Goal: Navigation & Orientation: Find specific page/section

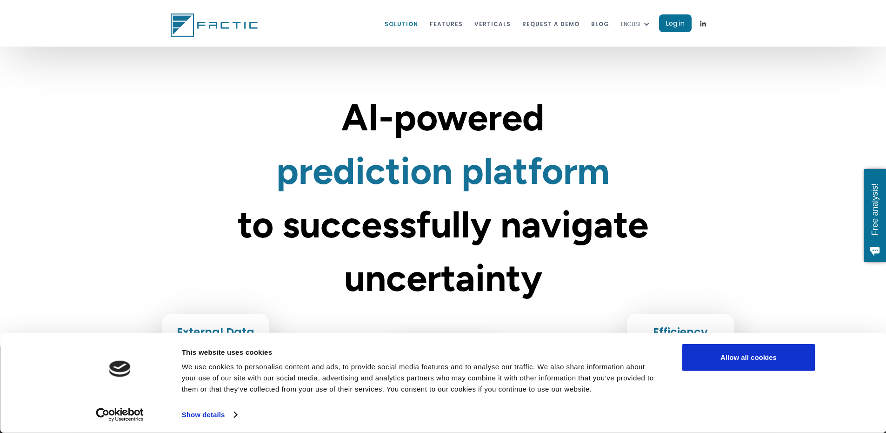
click at [418, 21] on link "Solution" at bounding box center [401, 23] width 33 height 17
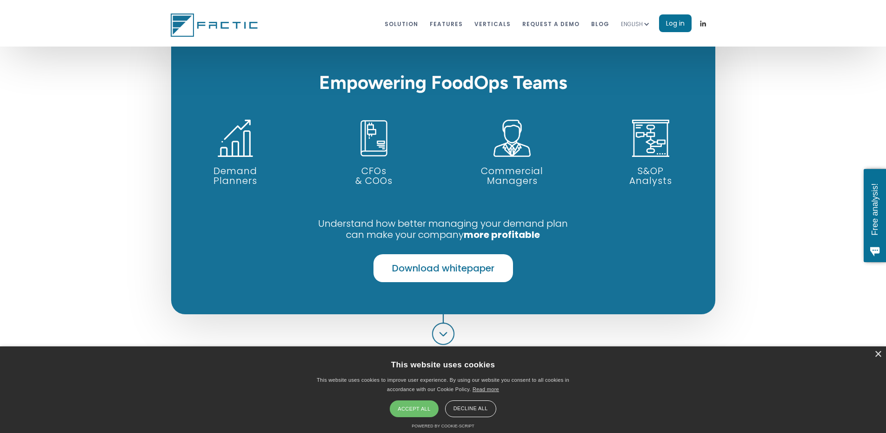
click at [643, 26] on div "ENGLISH" at bounding box center [632, 24] width 22 height 9
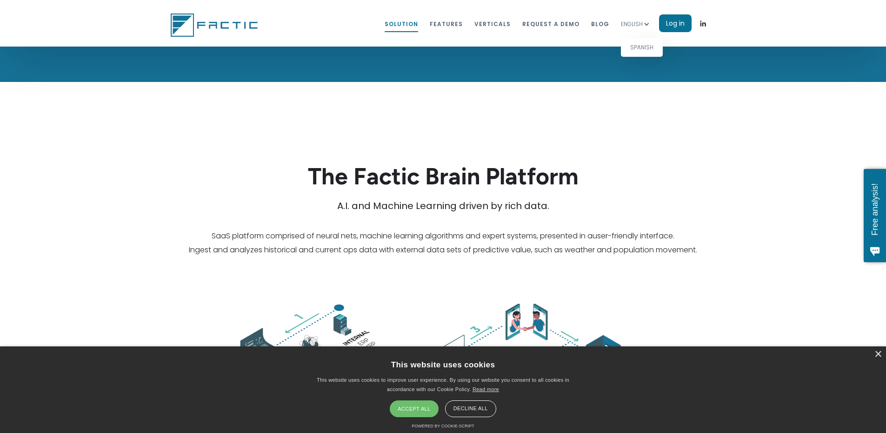
scroll to position [1461, 0]
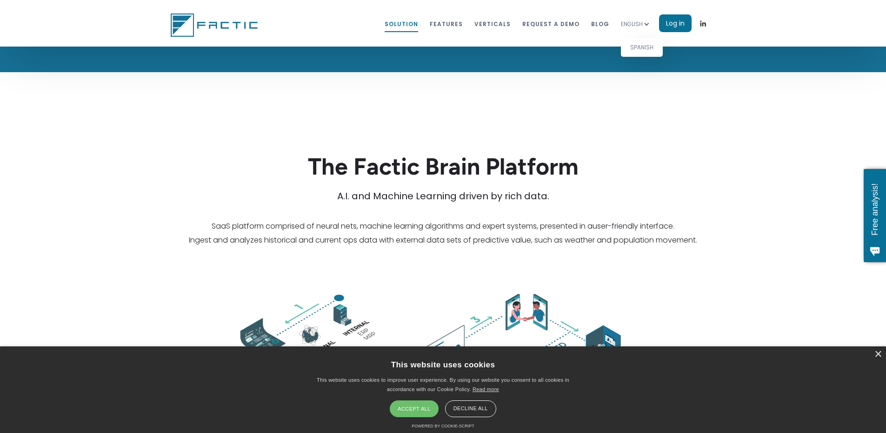
click at [663, 43] on link "SPANISH" at bounding box center [642, 47] width 42 height 19
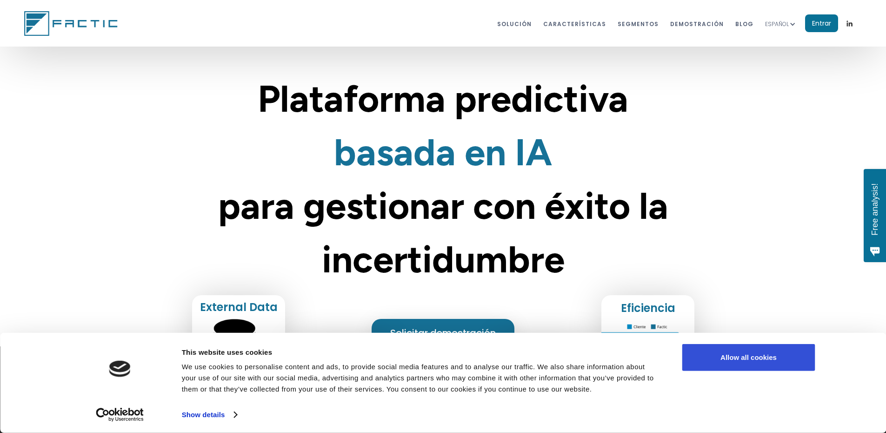
click at [725, 363] on button "Allow all cookies" at bounding box center [748, 357] width 133 height 27
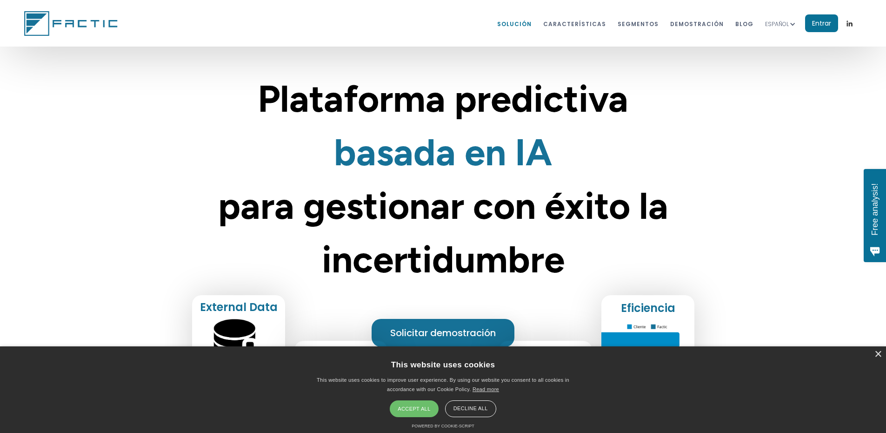
click at [499, 23] on link "Solución" at bounding box center [514, 23] width 34 height 17
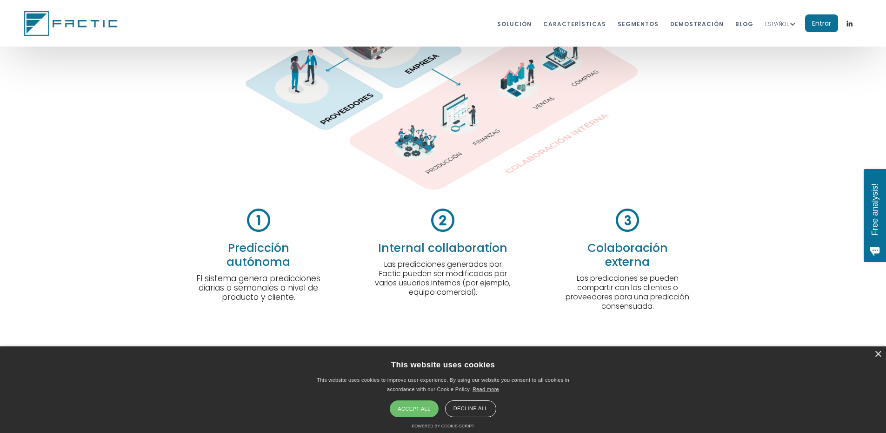
scroll to position [2143, 0]
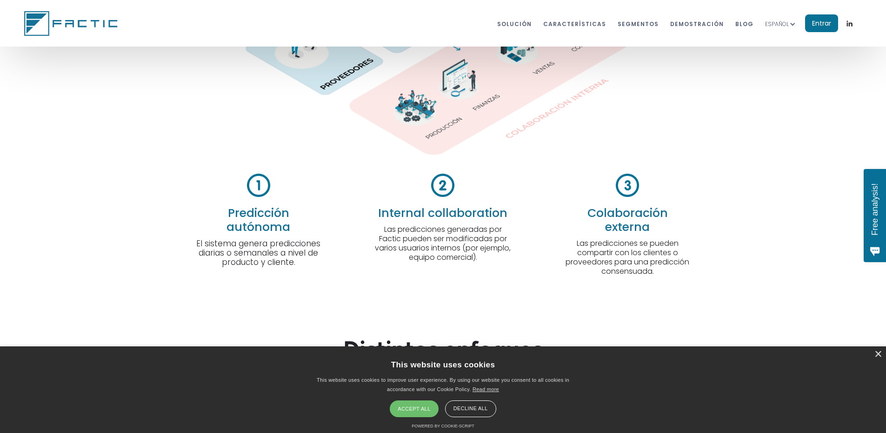
click at [417, 412] on div "Accept all" at bounding box center [414, 408] width 48 height 17
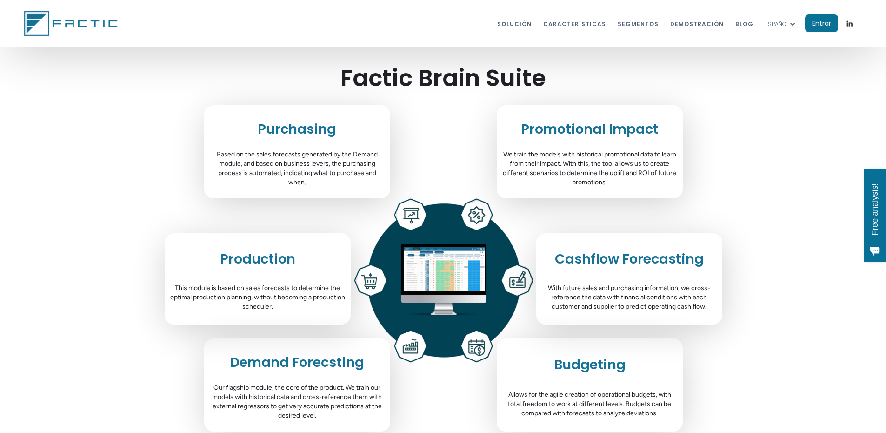
scroll to position [3259, 0]
